Goal: Information Seeking & Learning: Learn about a topic

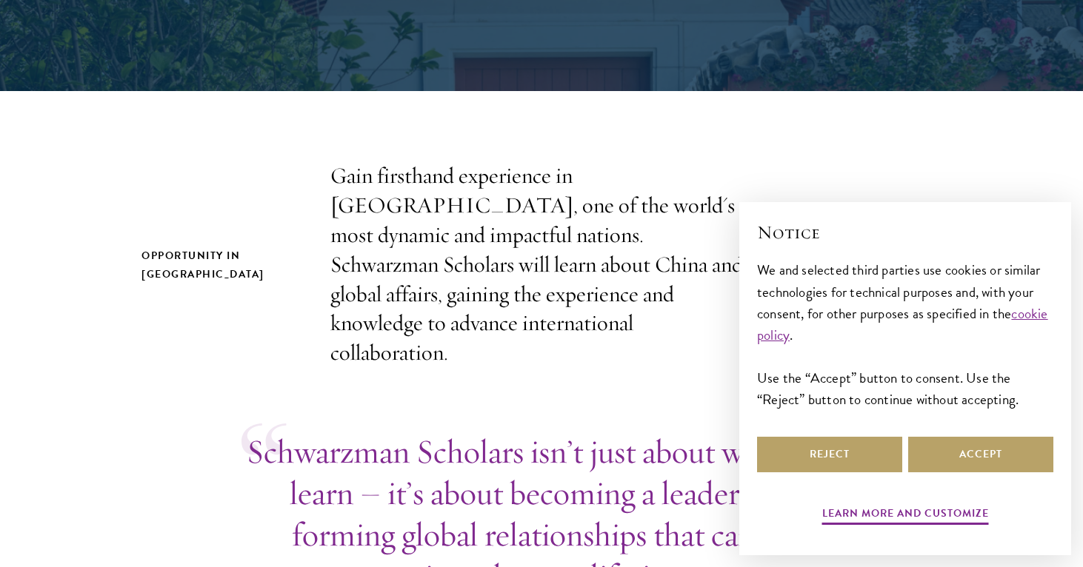
scroll to position [496, 0]
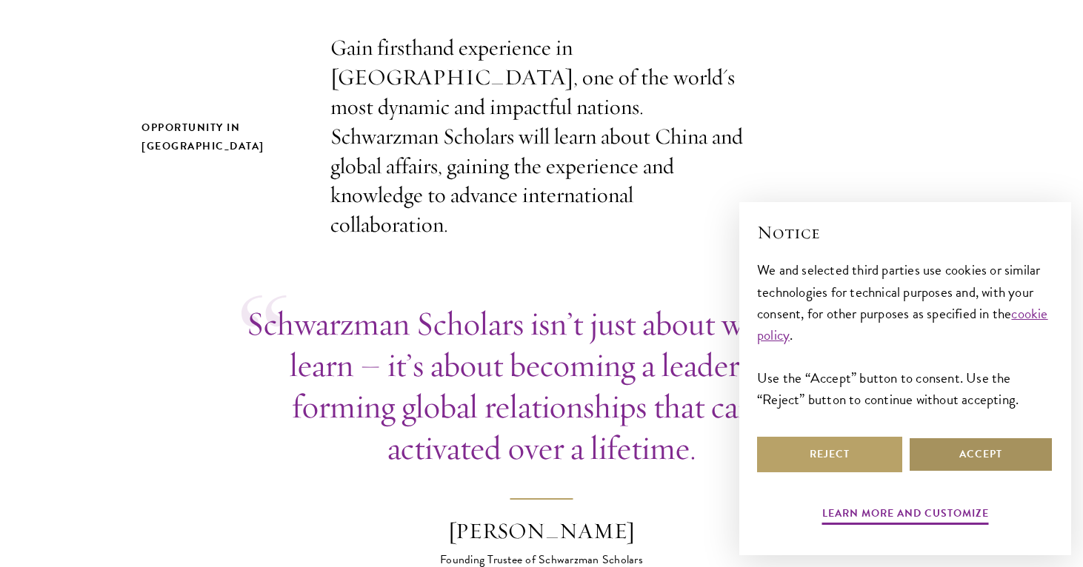
click at [989, 459] on button "Accept" at bounding box center [980, 455] width 145 height 36
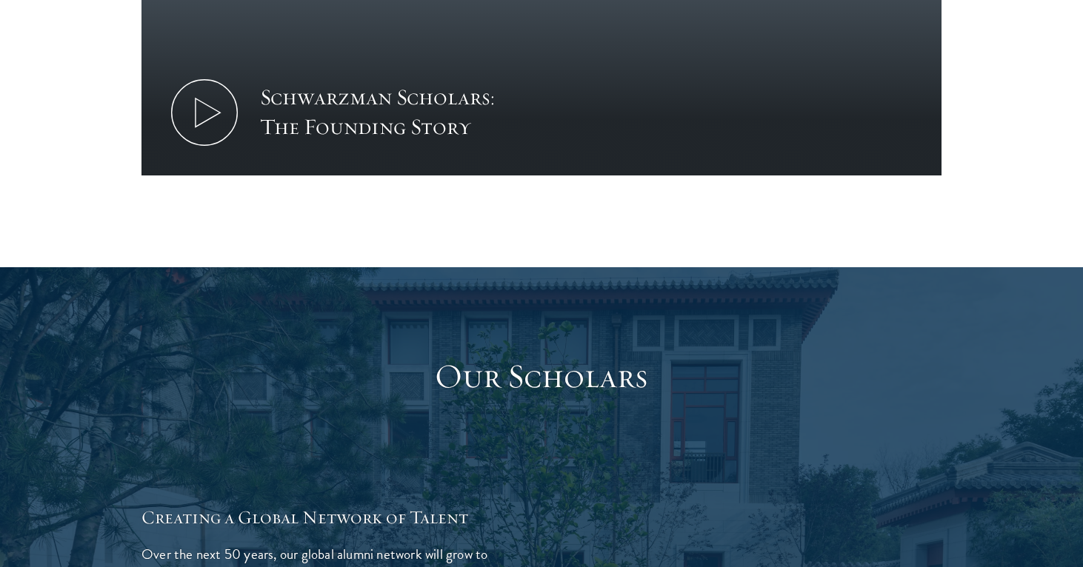
scroll to position [2556, 0]
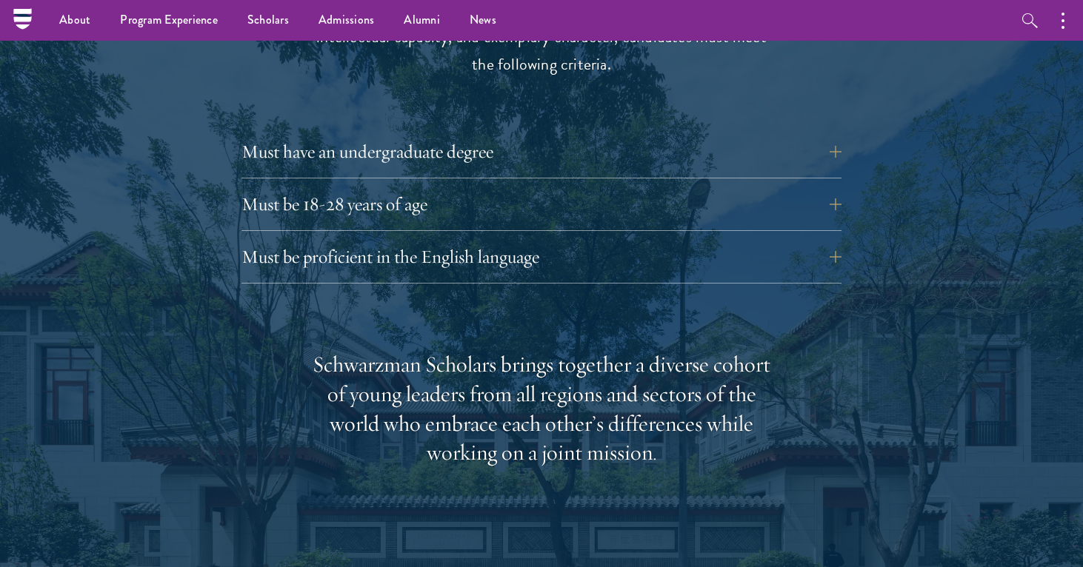
scroll to position [2046, 0]
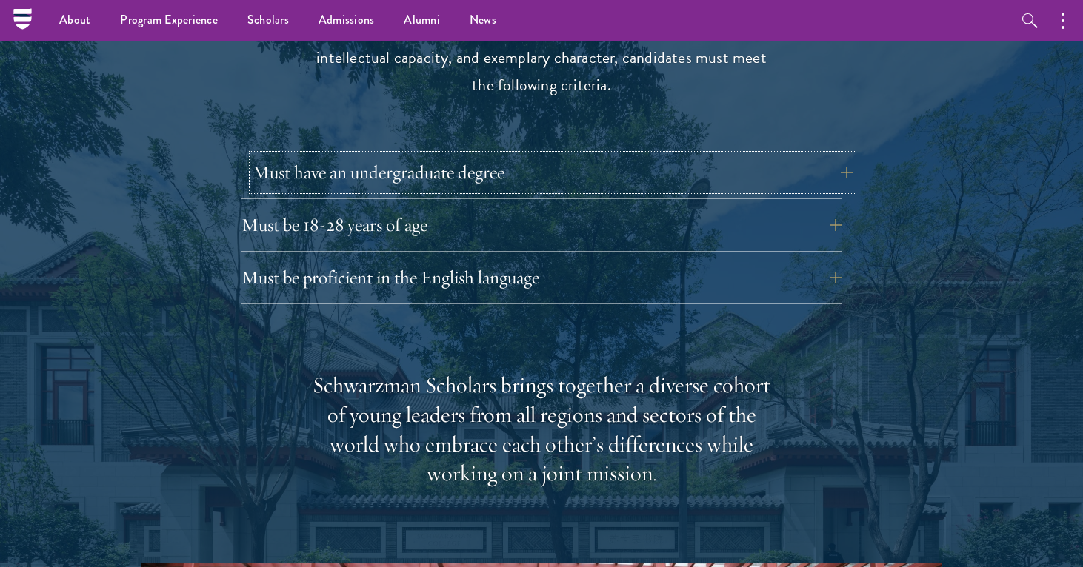
click at [356, 155] on button "Must have an undergraduate degree" at bounding box center [553, 173] width 600 height 36
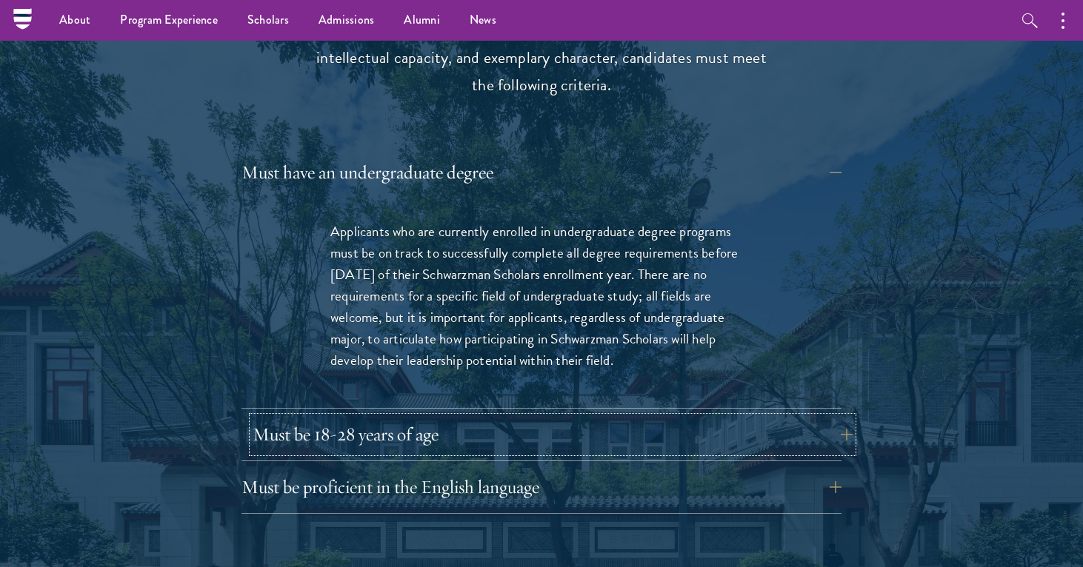
click at [398, 417] on button "Must be 18-28 years of age" at bounding box center [553, 435] width 600 height 36
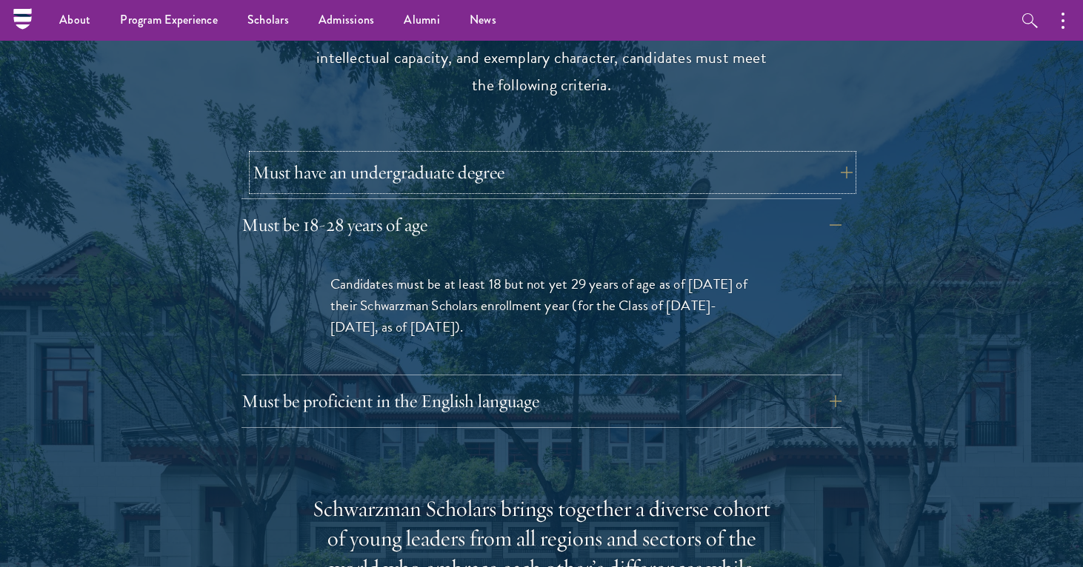
click at [423, 155] on button "Must have an undergraduate degree" at bounding box center [553, 173] width 600 height 36
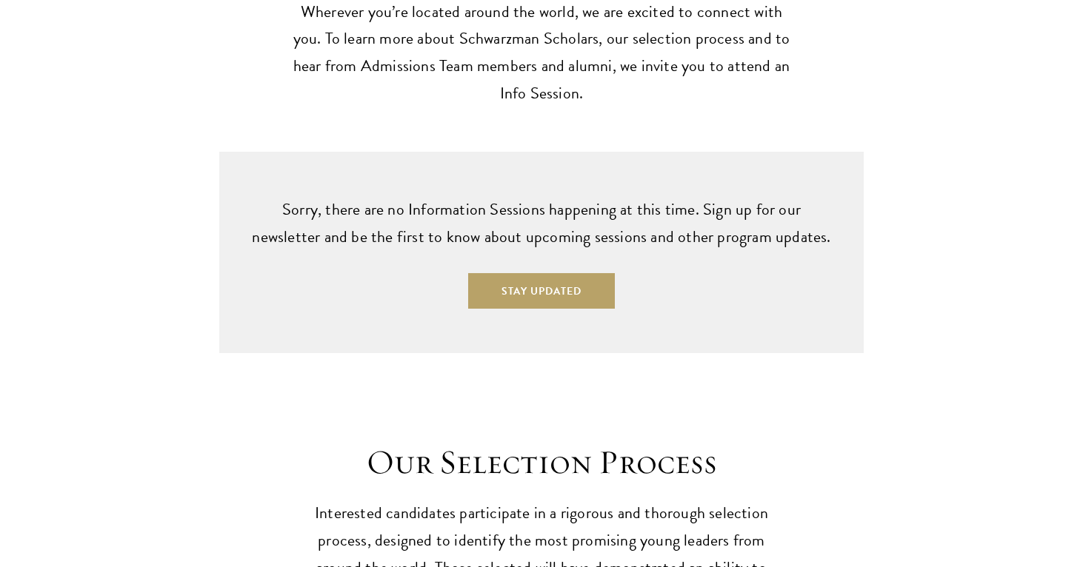
scroll to position [4060, 0]
